Goal: Information Seeking & Learning: Learn about a topic

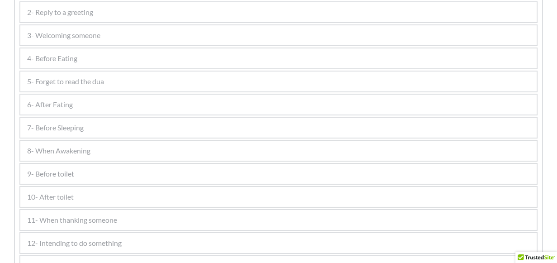
scroll to position [543, 0]
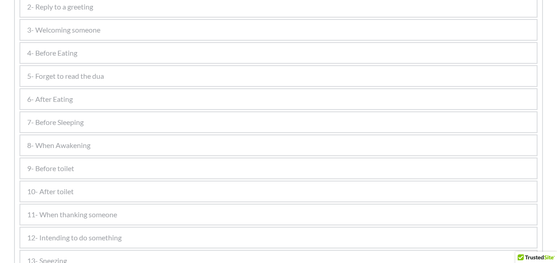
click at [64, 52] on span "4- Before Eating" at bounding box center [52, 52] width 50 height 11
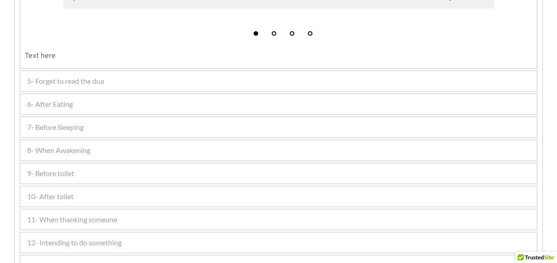
scroll to position [497, 0]
click at [70, 105] on span "6- After Eating" at bounding box center [50, 103] width 46 height 11
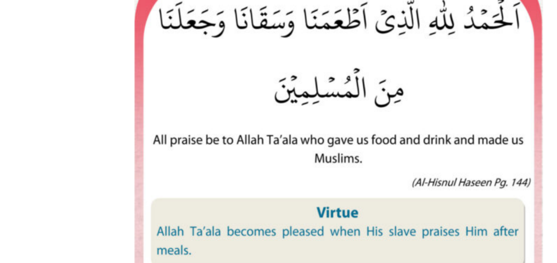
scroll to position [309, 0]
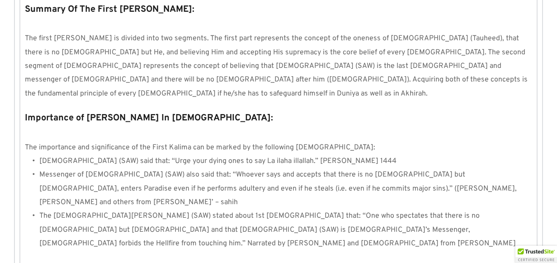
scroll to position [900, 0]
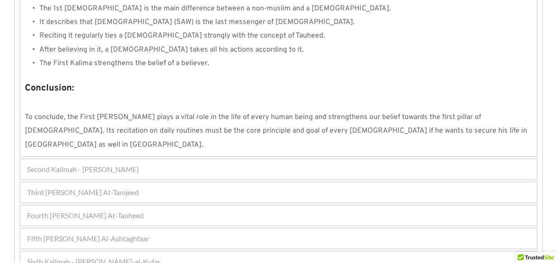
click at [103, 164] on span "Second Kalimah - Kalimah Ash-Shahdah" at bounding box center [83, 169] width 112 height 11
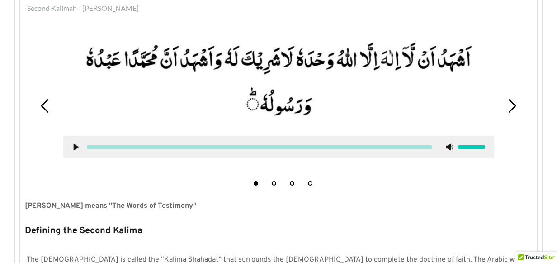
scroll to position [242, 0]
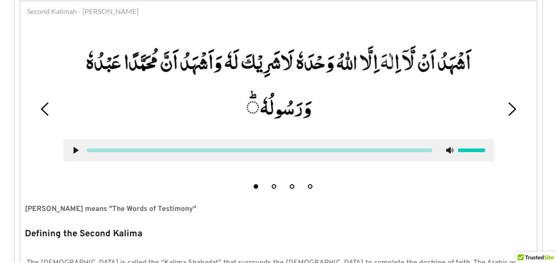
click at [508, 109] on icon at bounding box center [512, 109] width 14 height 14
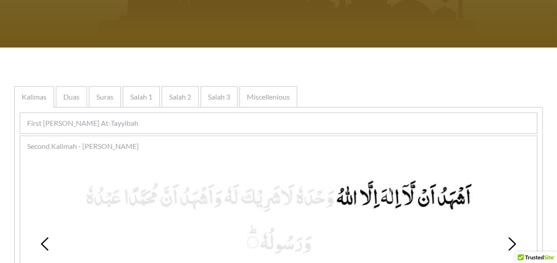
scroll to position [98, 0]
